Goal: Navigation & Orientation: Find specific page/section

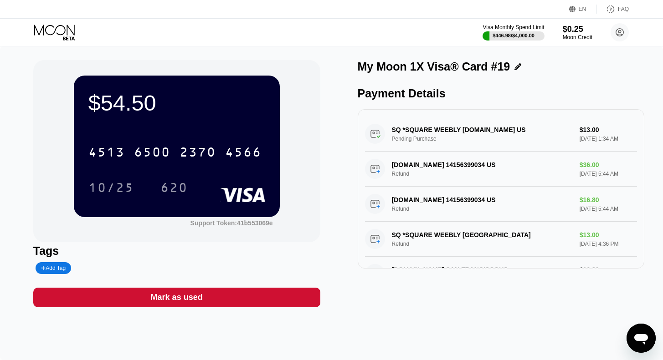
click at [44, 34] on icon at bounding box center [55, 33] width 42 height 16
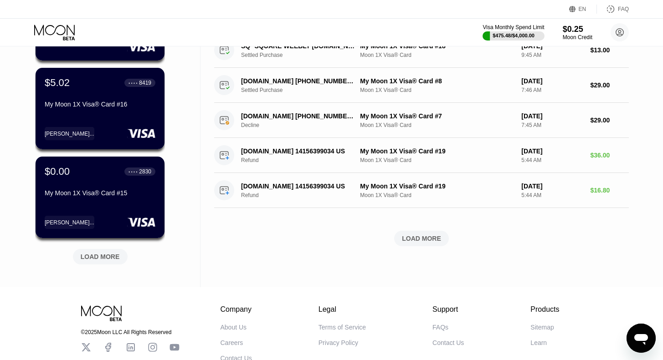
scroll to position [316, 0]
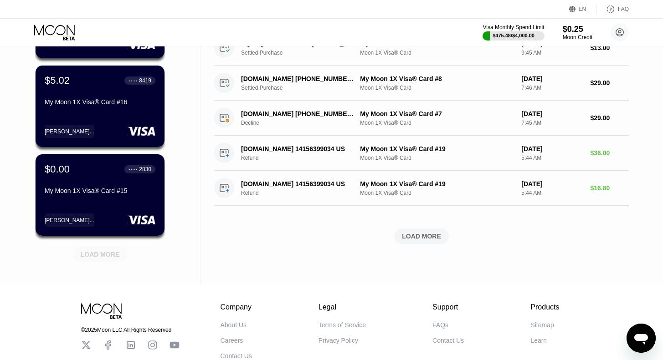
click at [109, 258] on div "LOAD MORE" at bounding box center [100, 255] width 39 height 8
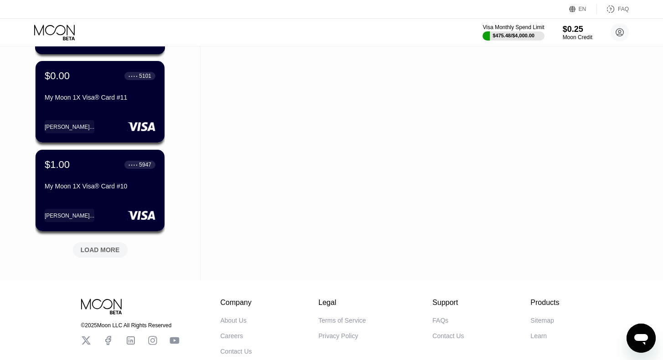
scroll to position [765, 0]
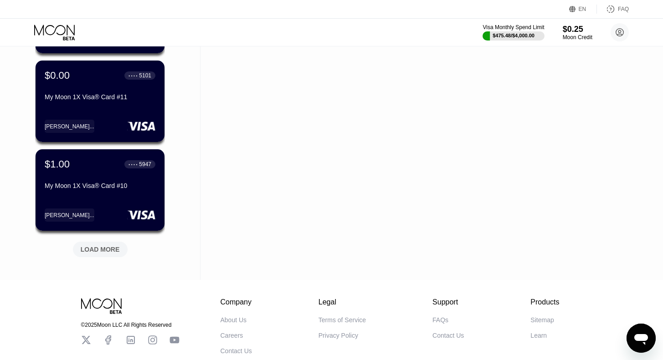
click at [109, 257] on div "LOAD MORE" at bounding box center [100, 249] width 55 height 15
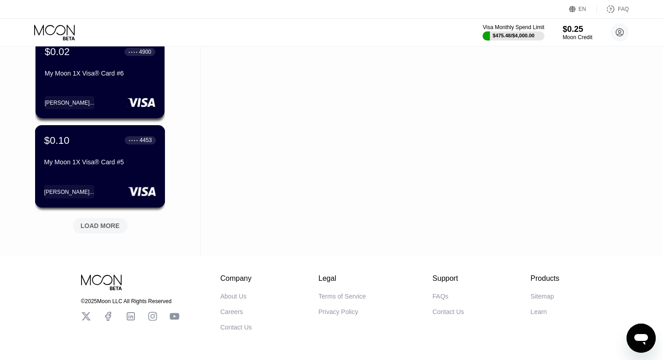
scroll to position [1236, 0]
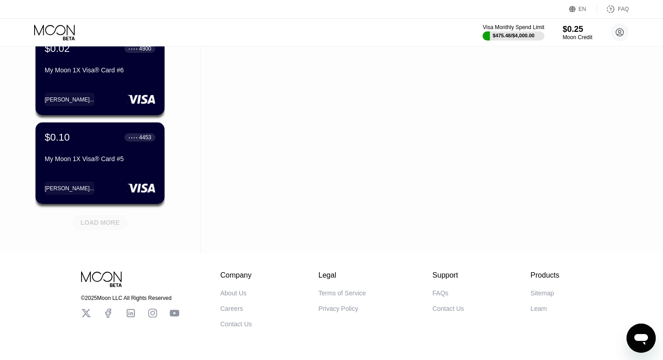
click at [103, 220] on div "LOAD MORE" at bounding box center [100, 223] width 39 height 8
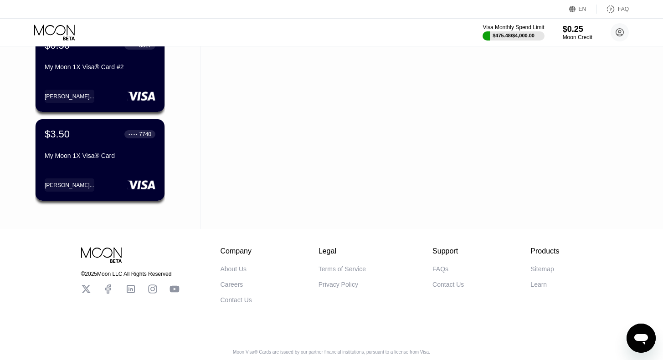
scroll to position [1605, 0]
